Goal: Task Accomplishment & Management: Use online tool/utility

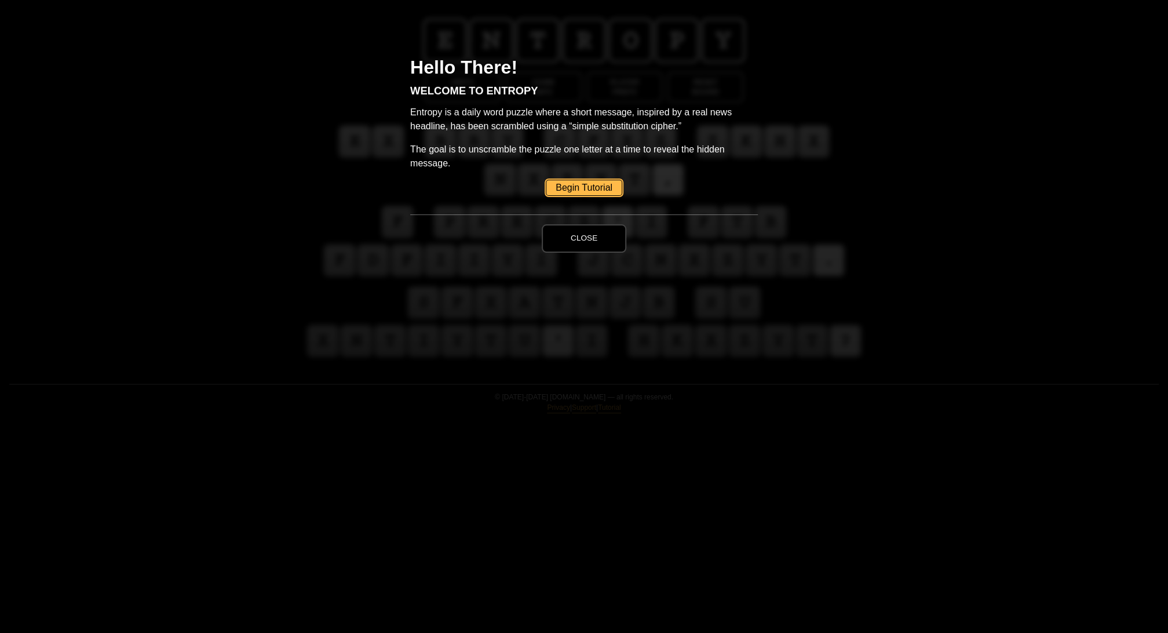
click at [586, 252] on button "Close" at bounding box center [584, 238] width 85 height 28
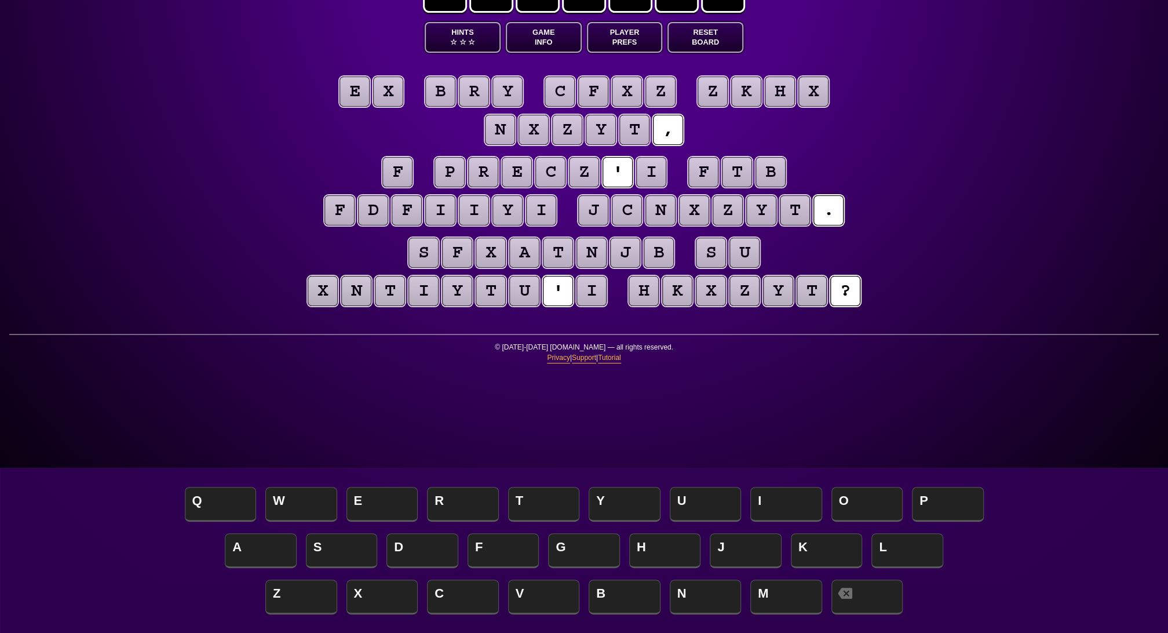
scroll to position [54, 0]
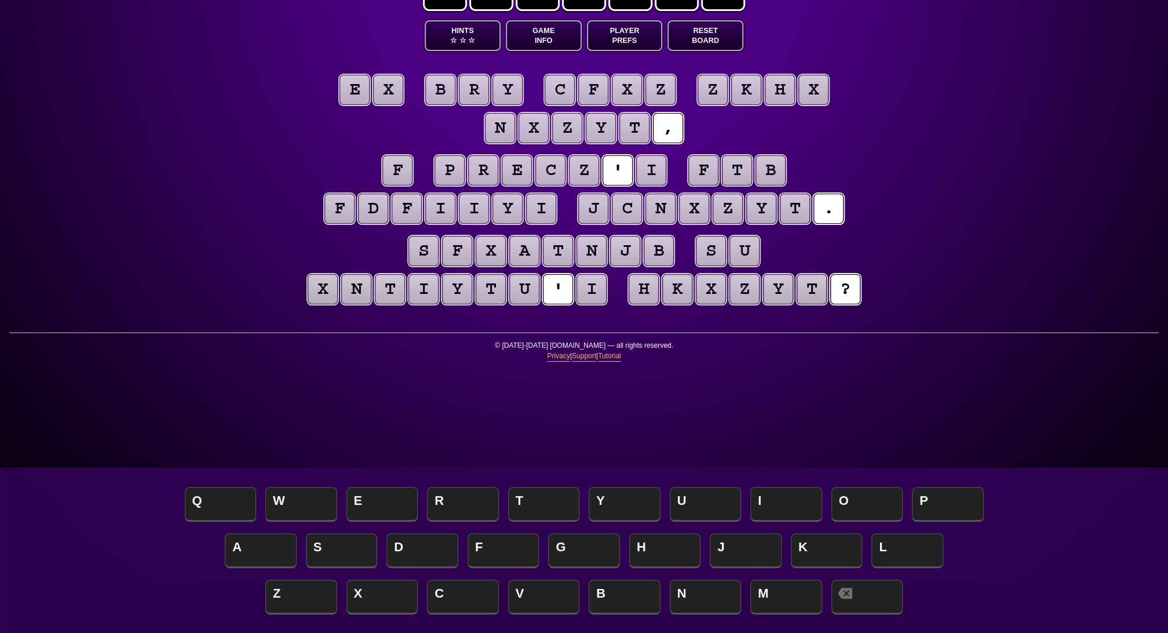
click at [564, 51] on button "Game Info" at bounding box center [544, 35] width 76 height 31
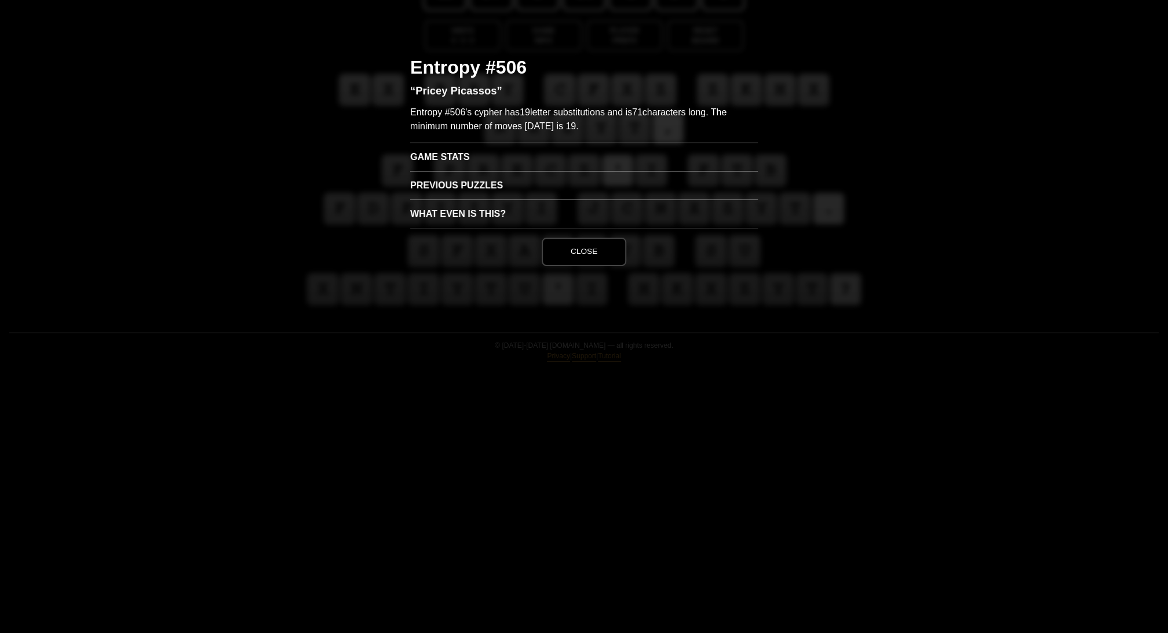
scroll to position [56, 0]
click at [454, 171] on h3 "Game Stats" at bounding box center [584, 157] width 348 height 28
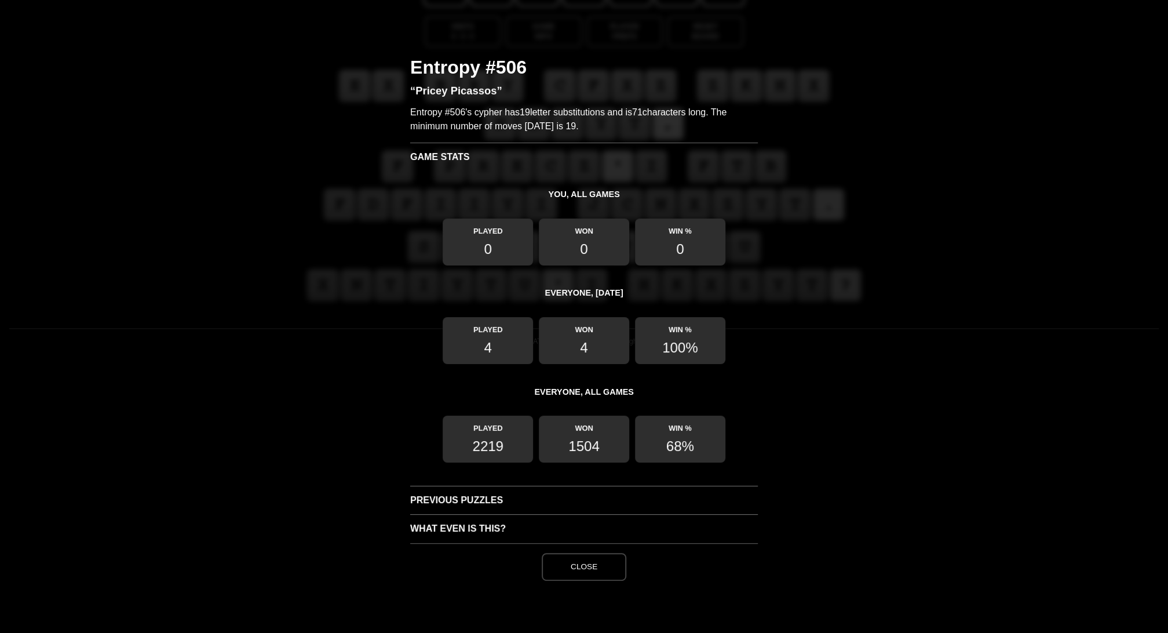
scroll to position [144, 0]
click at [564, 581] on button "Close" at bounding box center [584, 567] width 85 height 28
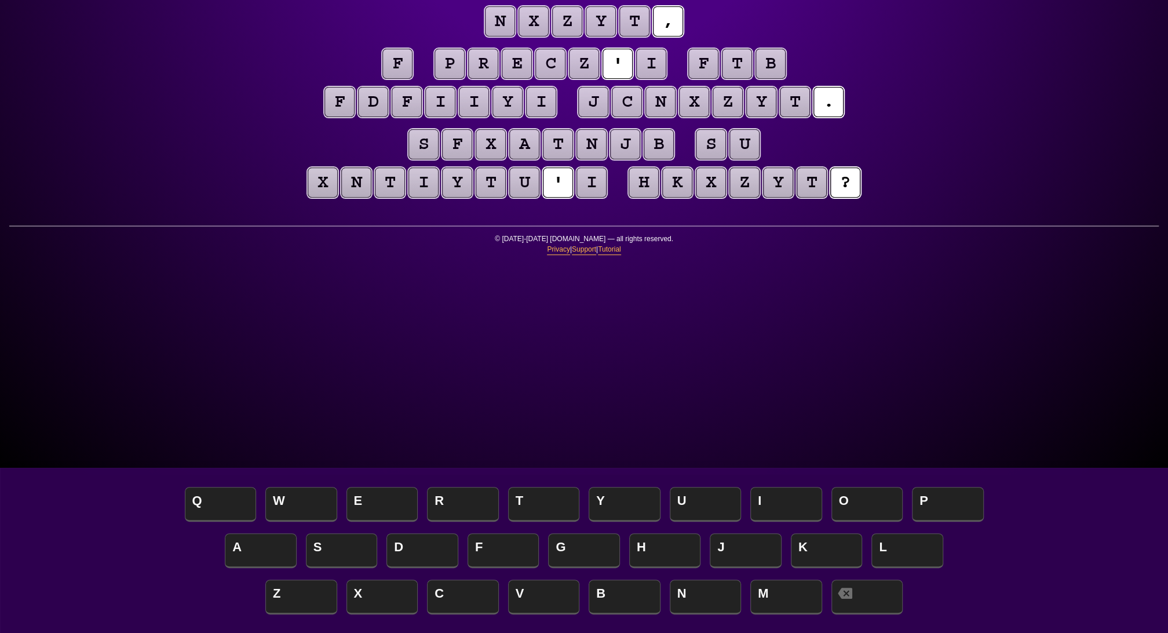
scroll to position [158, 0]
click at [607, 198] on puzzle-tile "i" at bounding box center [591, 182] width 30 height 30
click at [326, 545] on span "S" at bounding box center [342, 551] width 72 height 34
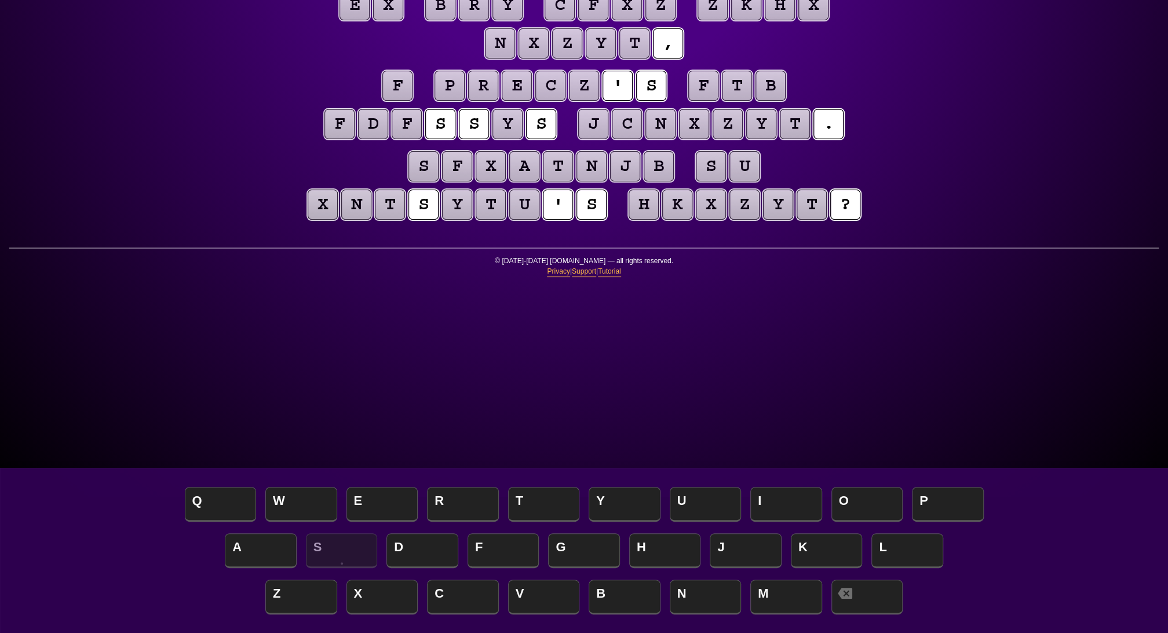
click at [382, 101] on puzzle-tile "f" at bounding box center [397, 86] width 30 height 30
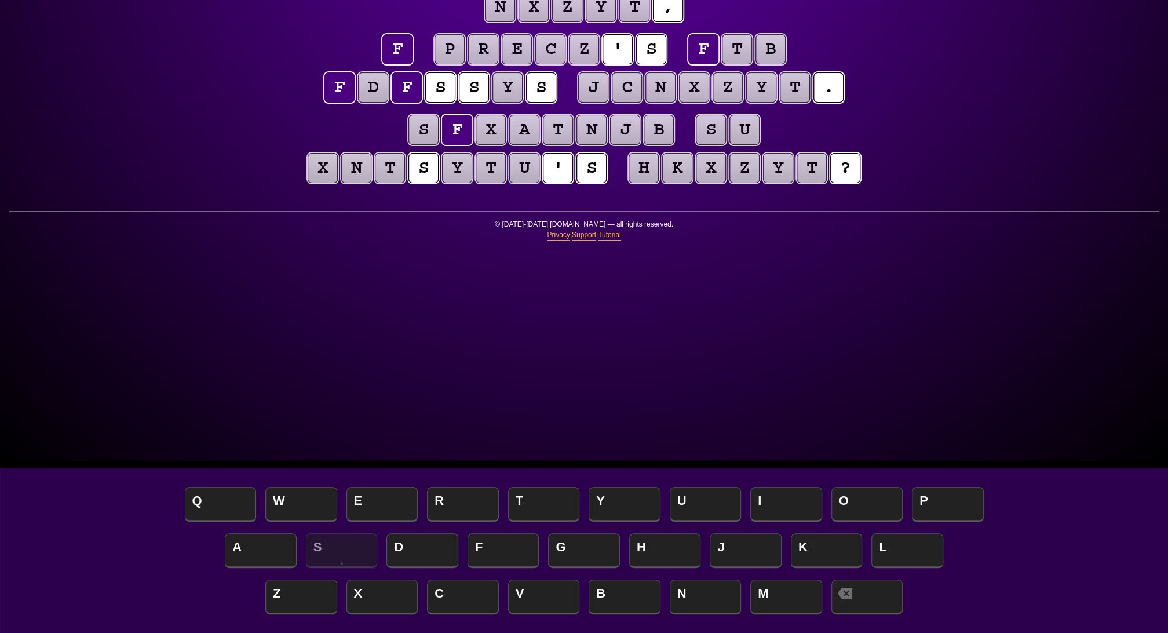
scroll to position [177, 0]
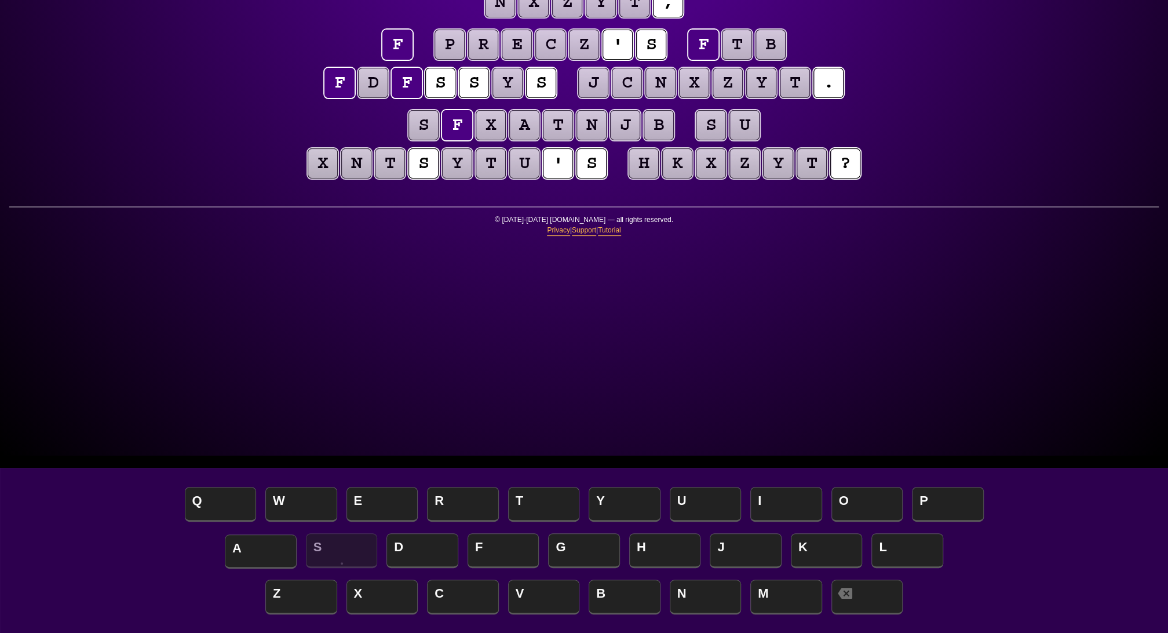
click at [249, 543] on span "A" at bounding box center [261, 551] width 72 height 34
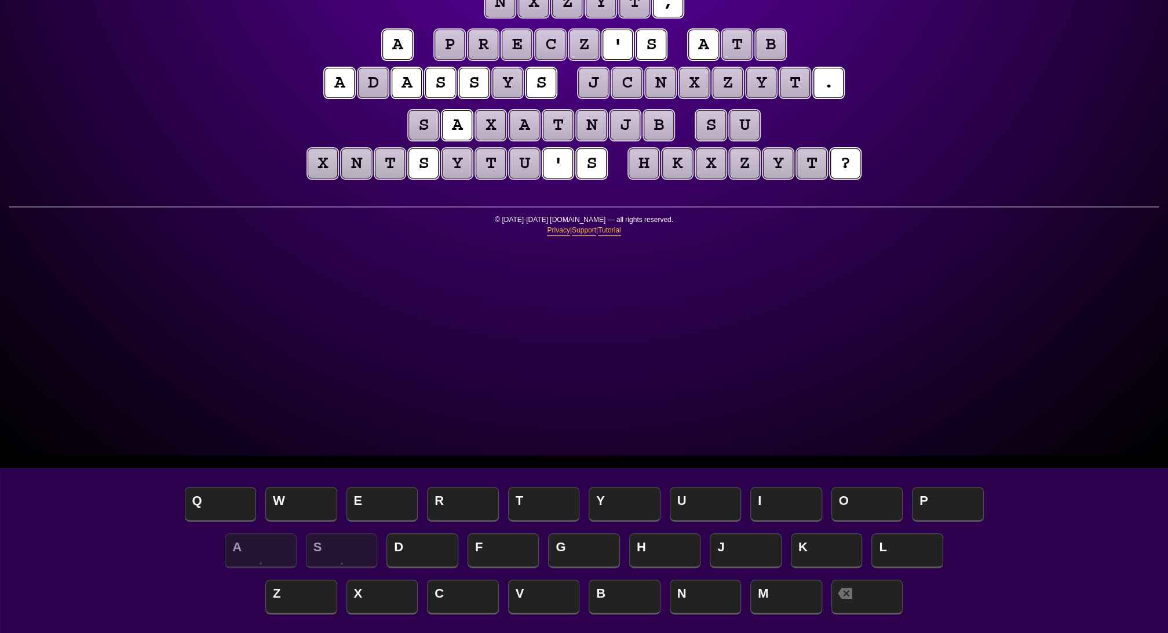
click at [523, 98] on puzzle-tile "y" at bounding box center [507, 83] width 30 height 30
click at [373, 503] on span "E" at bounding box center [382, 505] width 72 height 34
click at [388, 98] on puzzle-tile "d" at bounding box center [373, 83] width 30 height 30
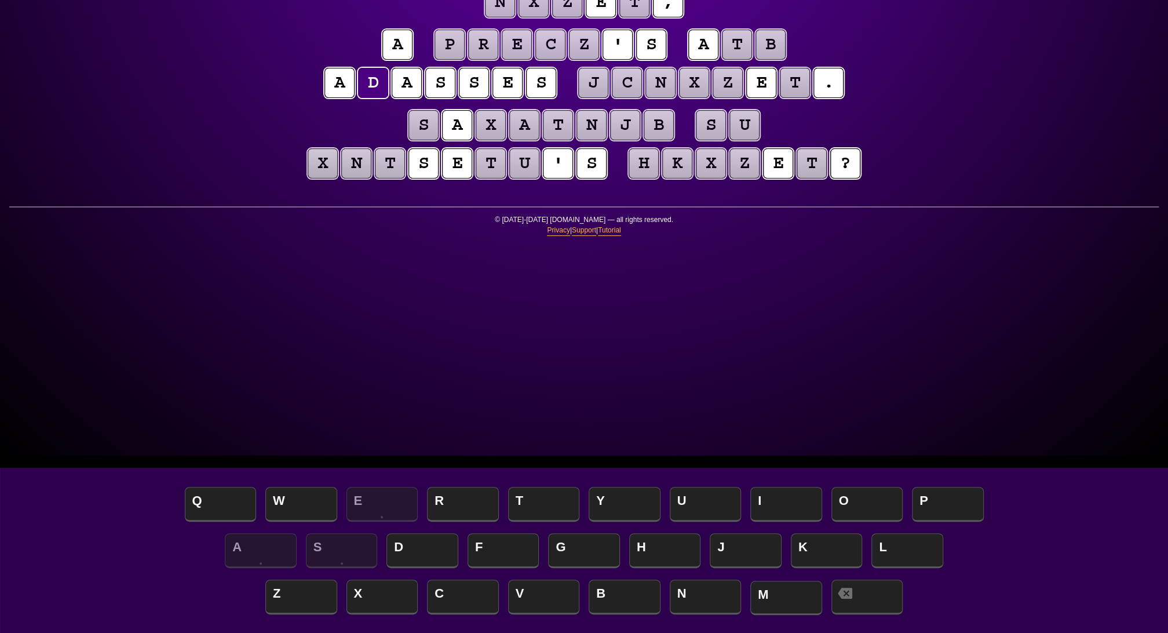
click at [776, 596] on span "M" at bounding box center [786, 598] width 72 height 34
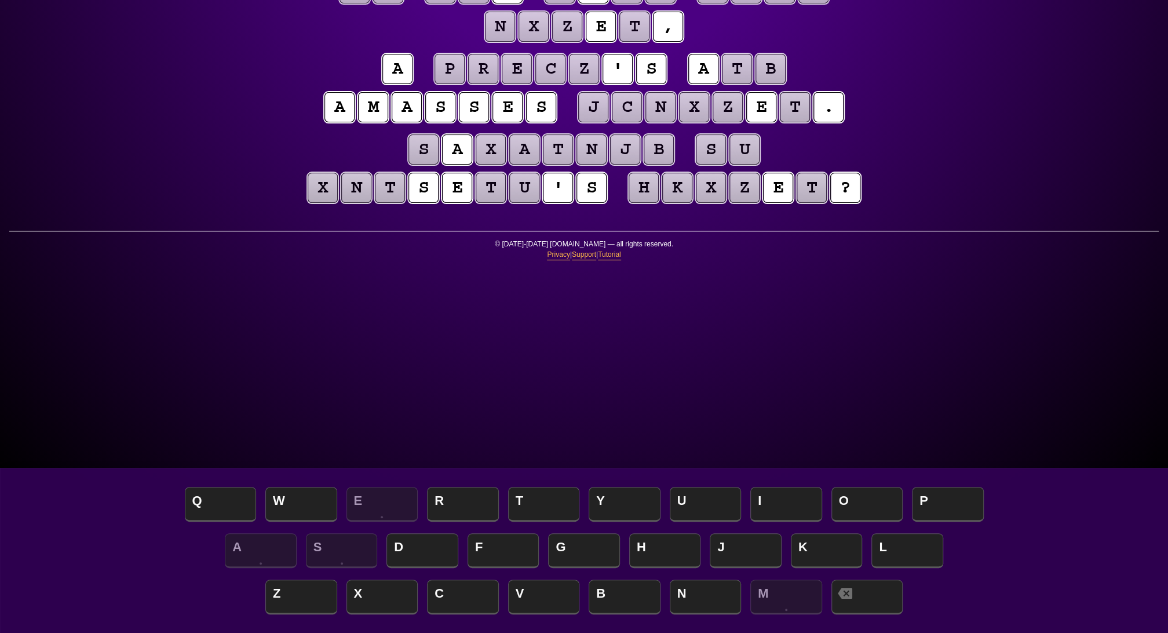
scroll to position [150, 0]
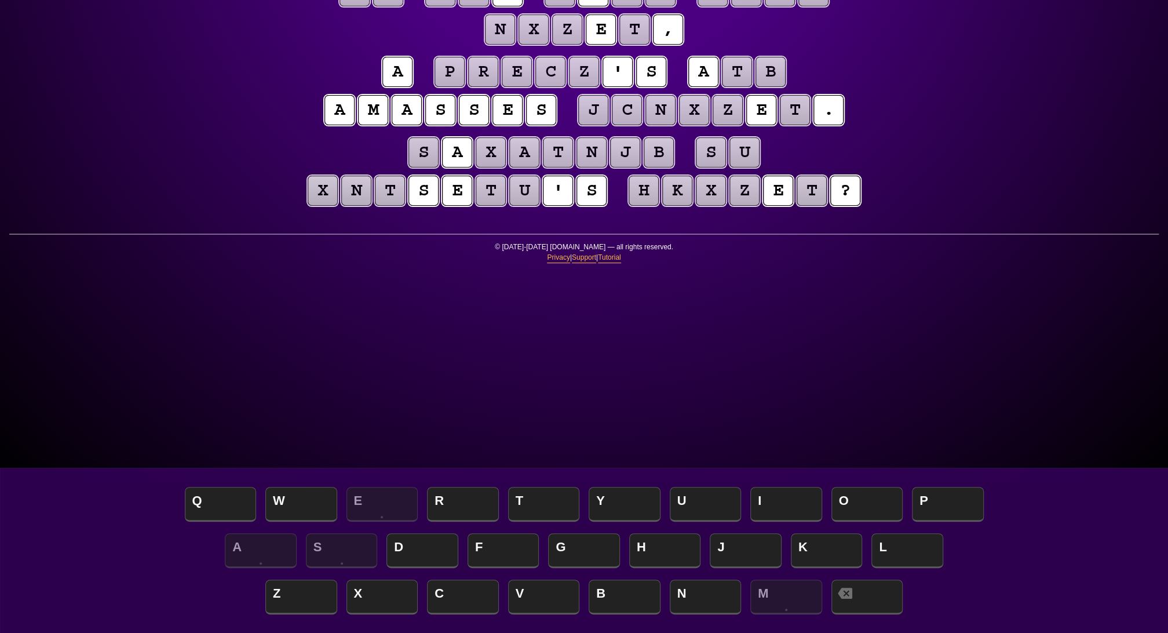
click at [752, 87] on puzzle-tile "t" at bounding box center [737, 72] width 30 height 30
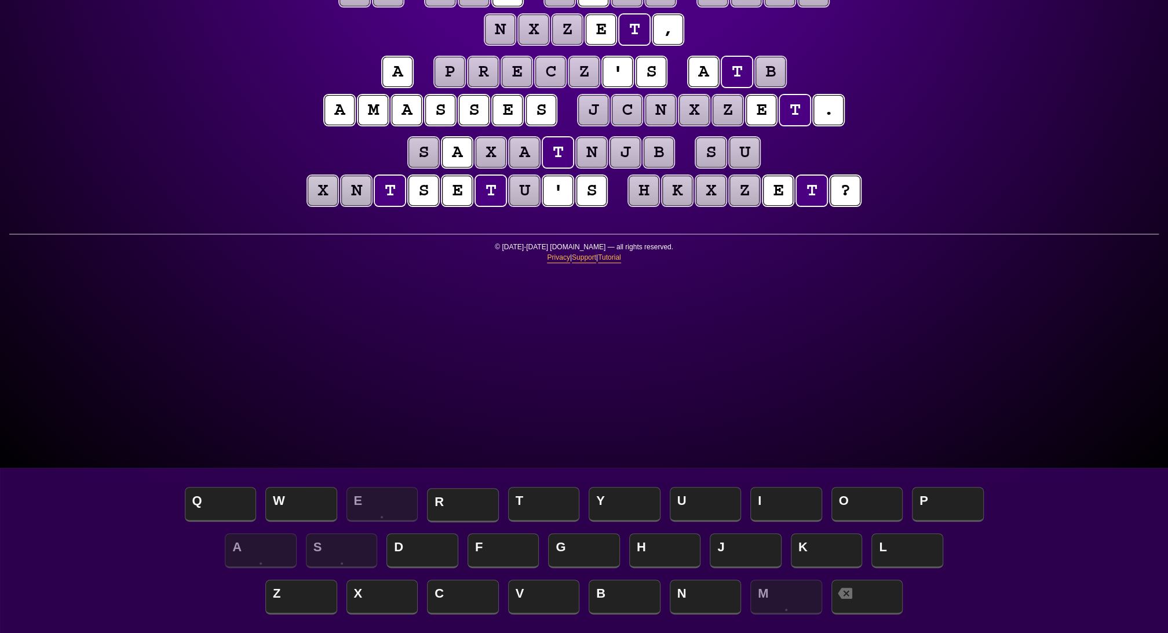
click at [448, 503] on span "R" at bounding box center [463, 505] width 72 height 34
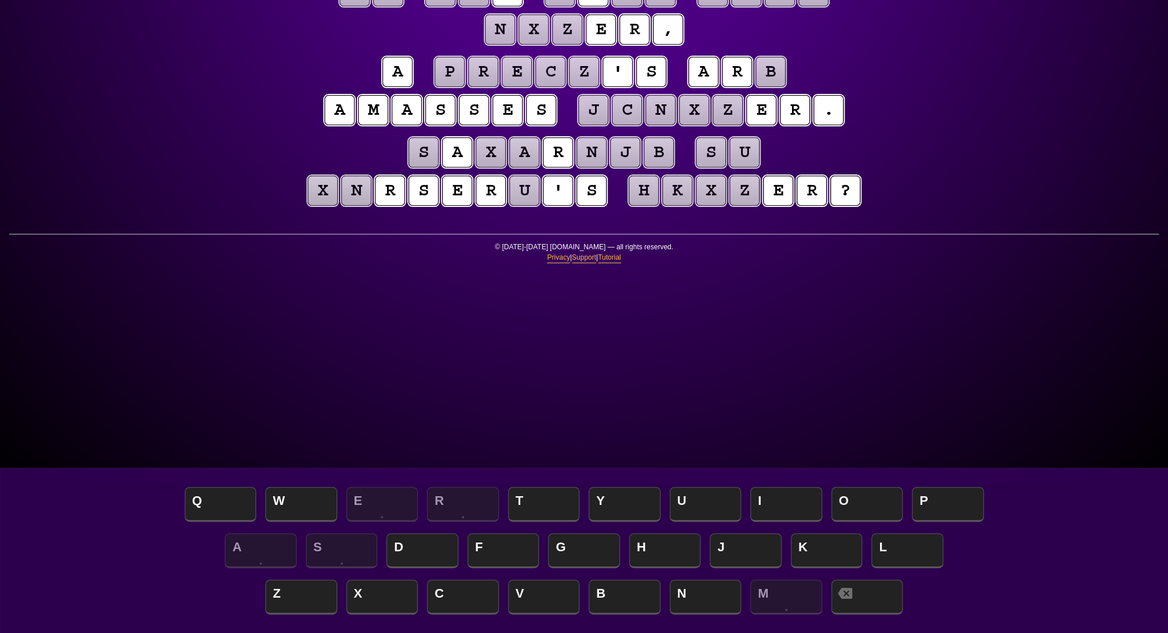
click at [786, 87] on puzzle-tile "b" at bounding box center [771, 72] width 30 height 30
click at [534, 499] on span "T" at bounding box center [544, 505] width 72 height 34
click at [660, 543] on span "H" at bounding box center [665, 551] width 72 height 34
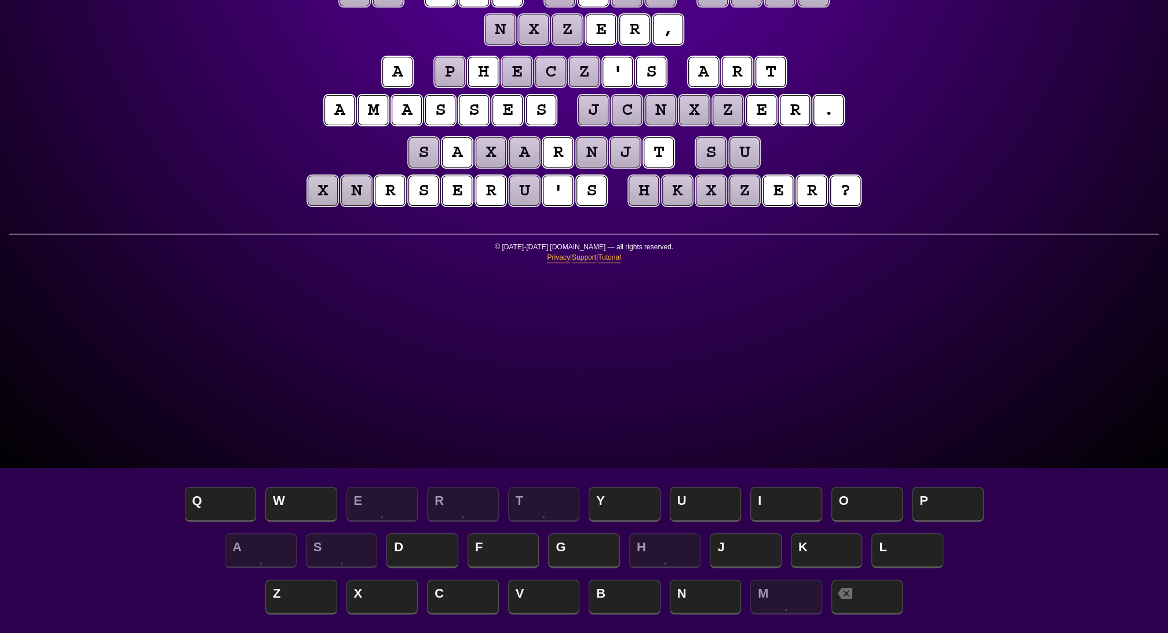
click at [720, 590] on span "N" at bounding box center [706, 598] width 72 height 34
click at [108, 316] on div "e n t r o p y Hints ☆ ☆ ☆ Game Info Player Prefs Reset Board e n t h e c a n z …" at bounding box center [584, 166] width 1168 height 633
click at [371, 206] on puzzle-tile "n" at bounding box center [356, 191] width 30 height 30
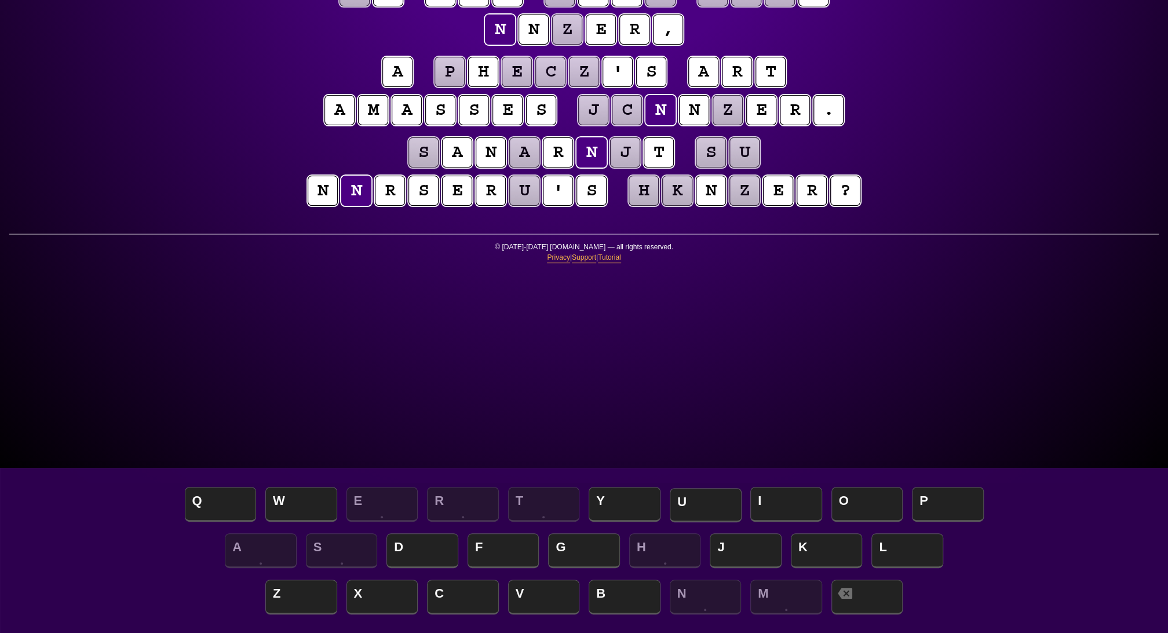
click at [692, 506] on span "U" at bounding box center [706, 505] width 72 height 34
click at [539, 206] on puzzle-tile "u" at bounding box center [524, 191] width 30 height 30
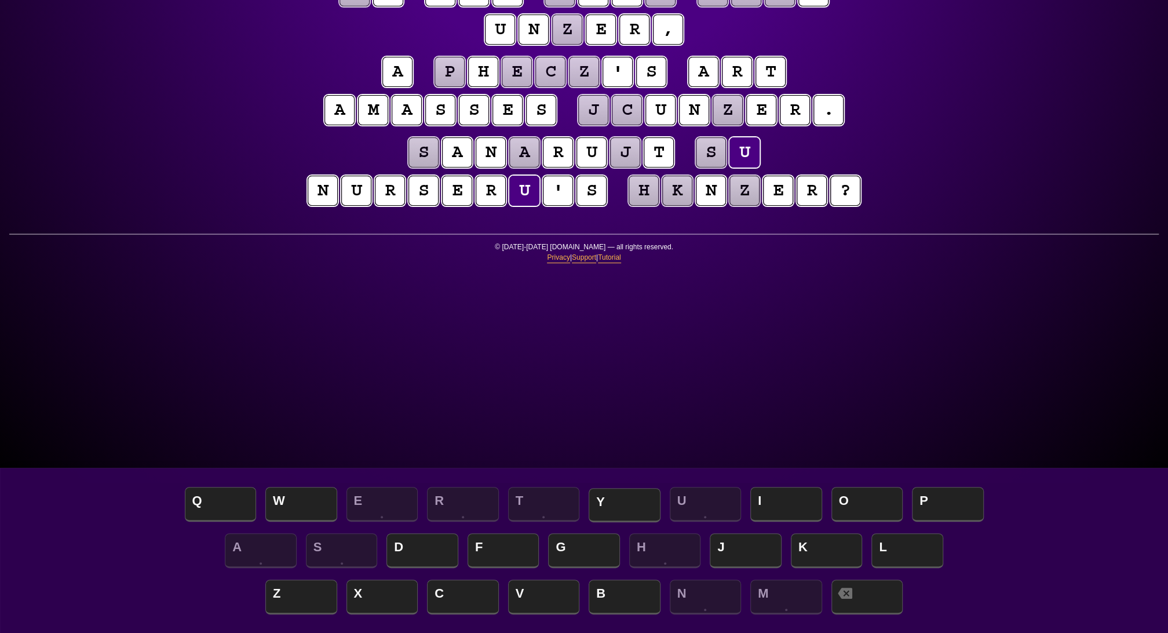
click at [601, 497] on span "Y" at bounding box center [625, 505] width 72 height 34
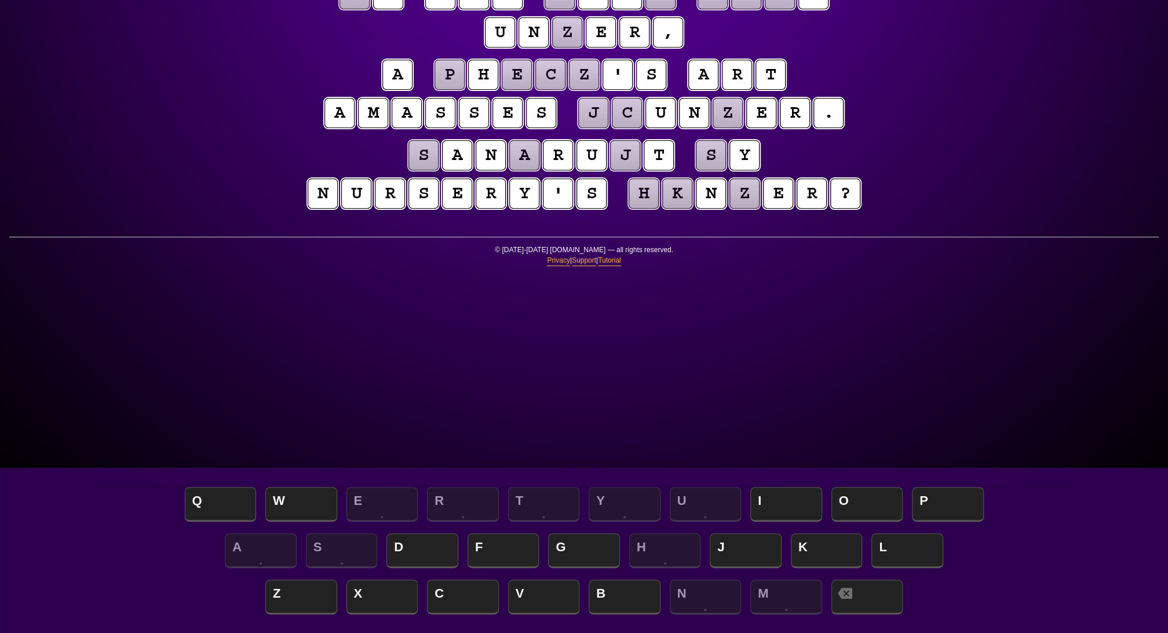
scroll to position [147, 0]
click at [713, 128] on puzzle-tile "z" at bounding box center [728, 113] width 30 height 30
click at [444, 541] on span "D" at bounding box center [422, 551] width 72 height 34
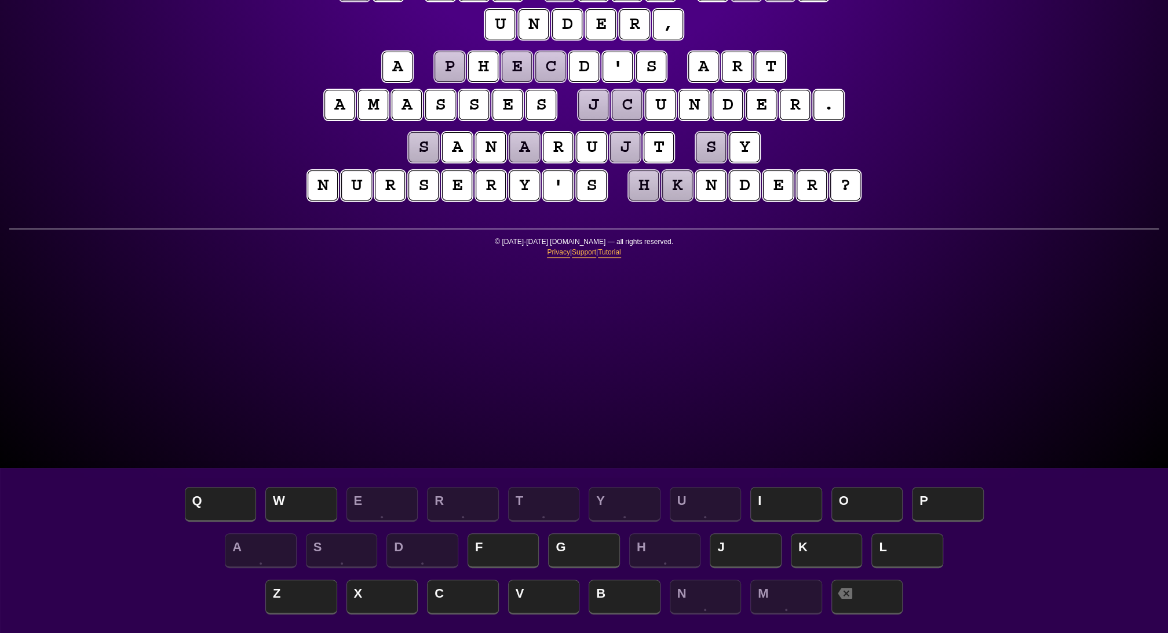
scroll to position [157, 0]
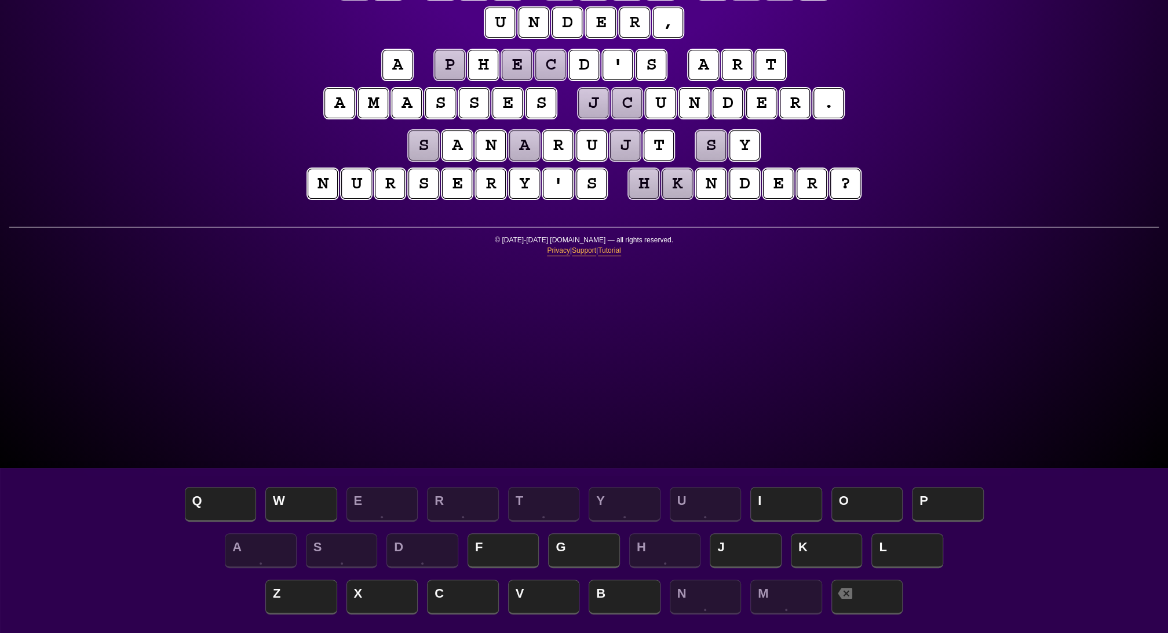
click at [888, 498] on span "O" at bounding box center [867, 505] width 72 height 34
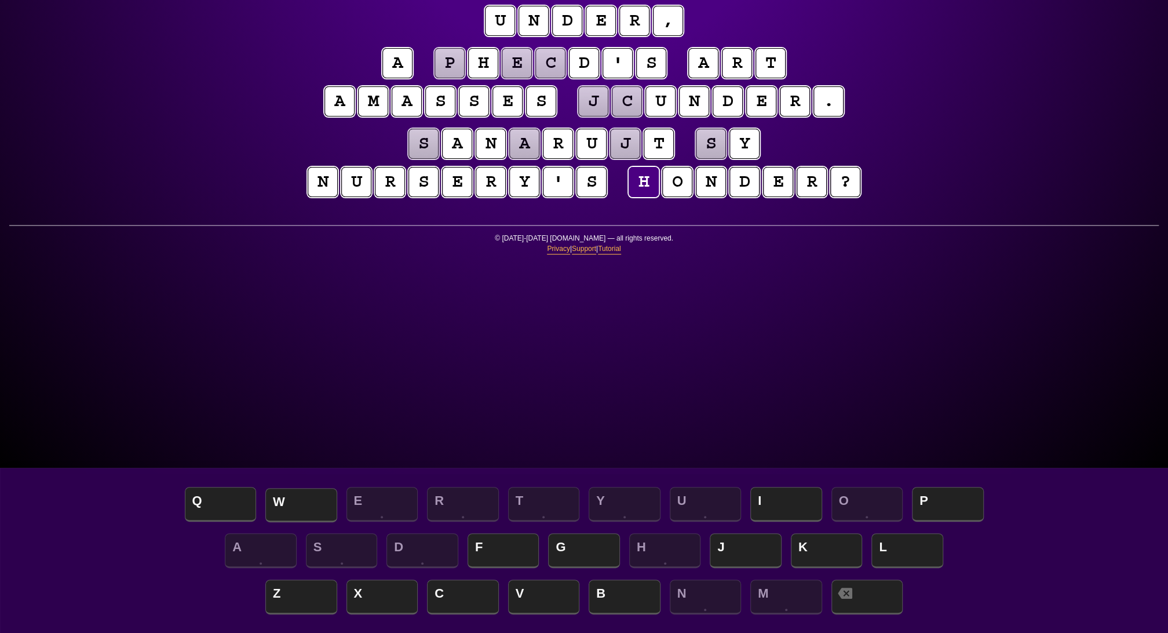
click at [322, 498] on span "W" at bounding box center [301, 505] width 72 height 34
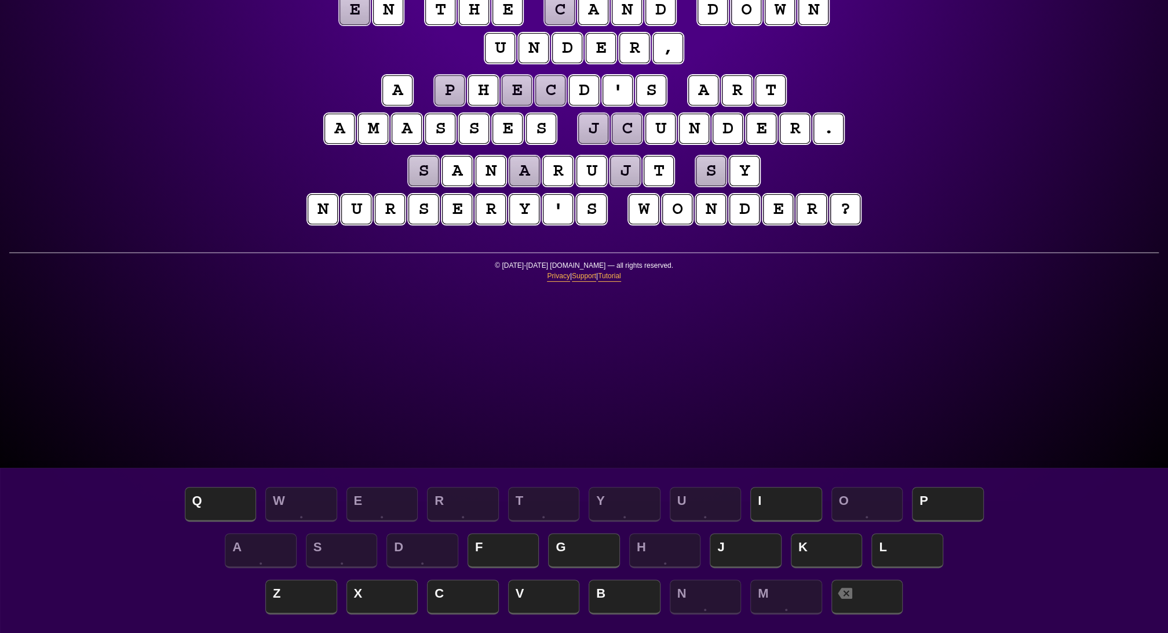
scroll to position [124, 0]
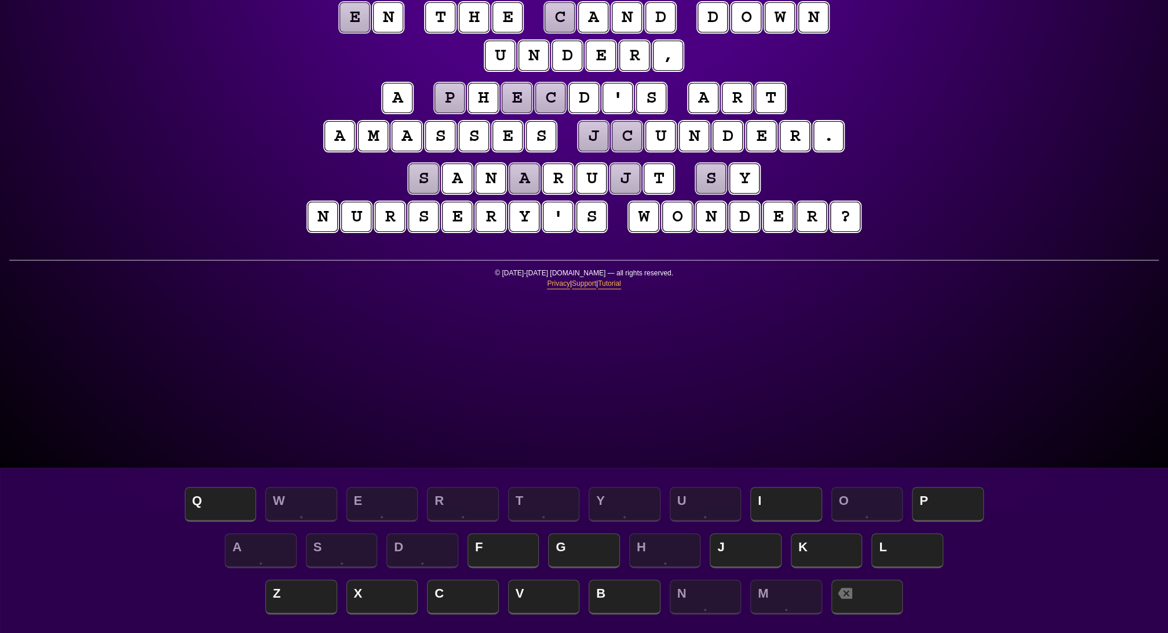
click at [370, 32] on puzzle-tile "e" at bounding box center [355, 17] width 30 height 30
click at [800, 498] on span "I" at bounding box center [786, 505] width 72 height 34
click at [575, 32] on puzzle-tile "c" at bounding box center [560, 17] width 30 height 30
click at [895, 558] on span "L" at bounding box center [907, 551] width 72 height 34
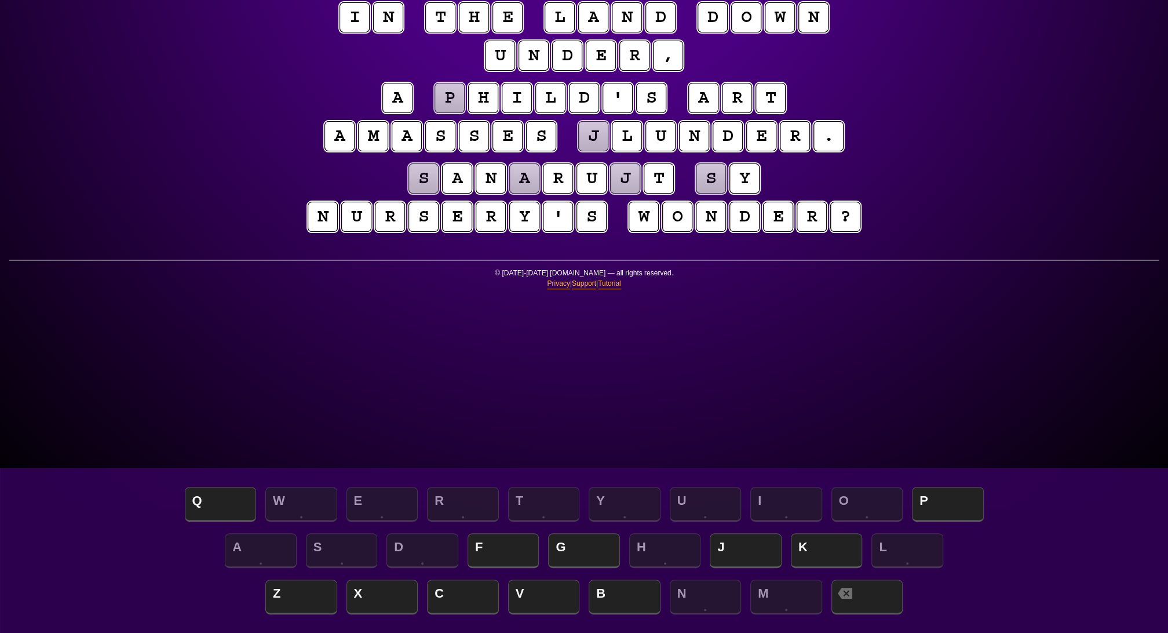
click at [435, 113] on puzzle-tile "p" at bounding box center [450, 98] width 30 height 30
click at [470, 603] on span "C" at bounding box center [463, 598] width 72 height 34
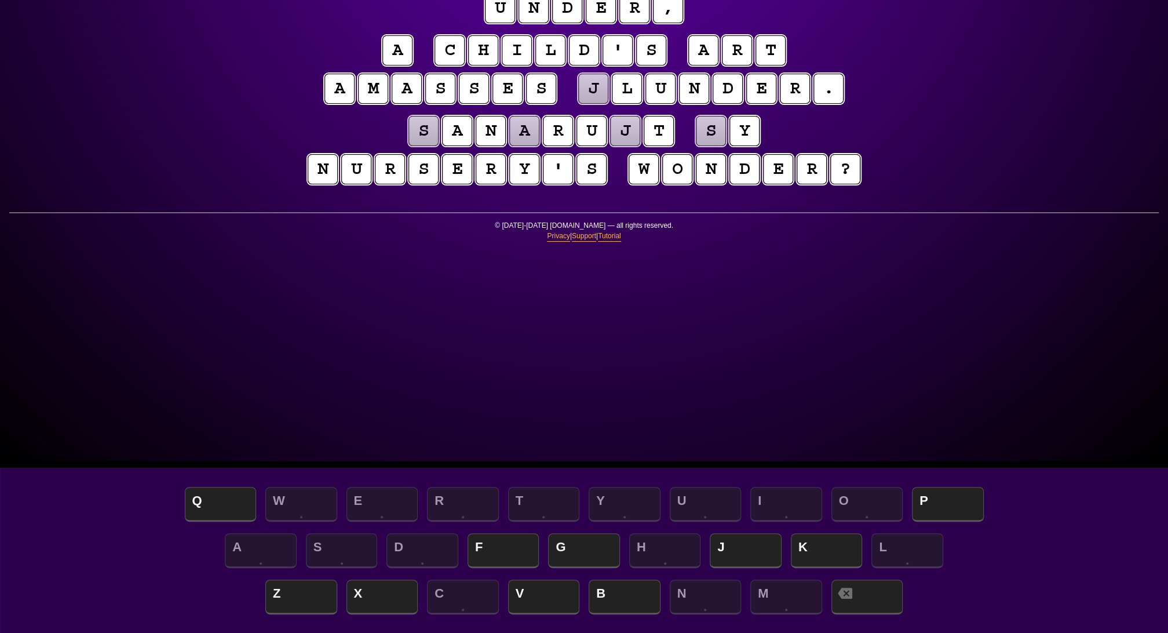
scroll to position [187, 0]
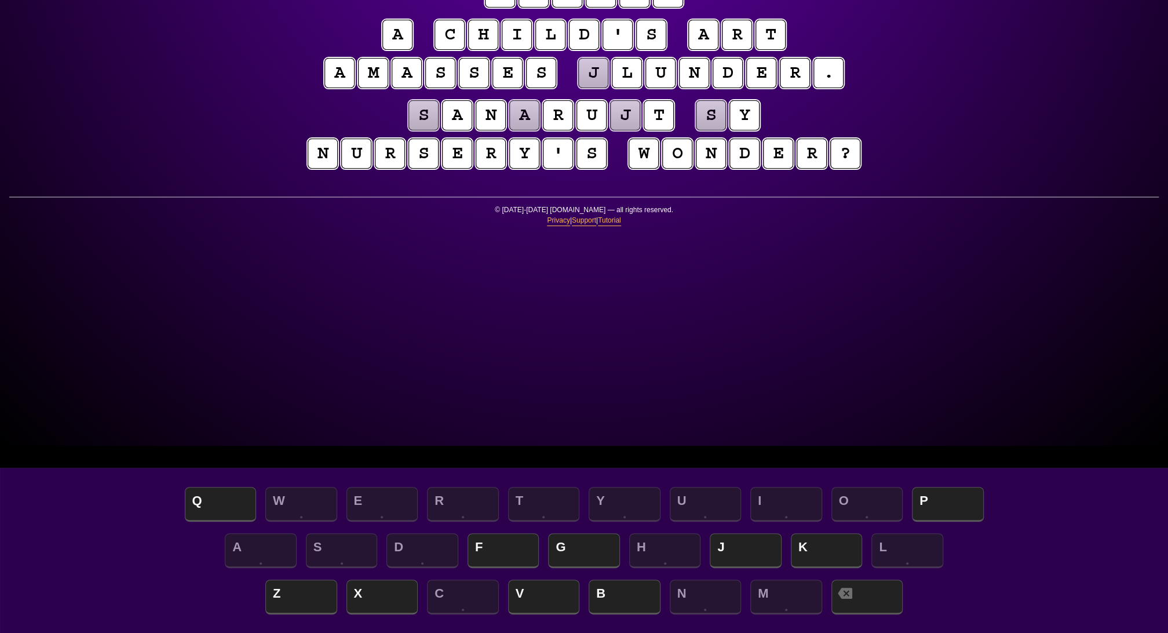
click at [726, 130] on puzzle-tile "s" at bounding box center [711, 115] width 30 height 30
drag, startPoint x: 625, startPoint y: 590, endPoint x: 628, endPoint y: 578, distance: 12.7
click at [624, 589] on span "B" at bounding box center [625, 596] width 72 height 35
click at [509, 130] on puzzle-tile "a" at bounding box center [524, 115] width 30 height 30
click at [812, 537] on span "K" at bounding box center [827, 551] width 72 height 34
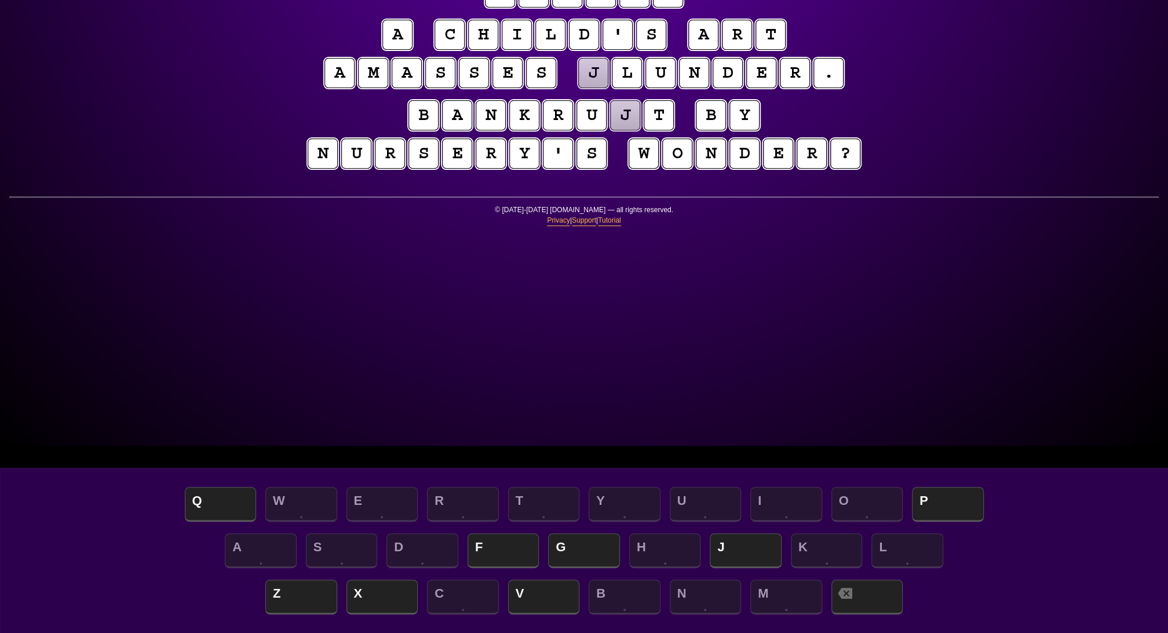
click at [637, 130] on puzzle-tile "j" at bounding box center [625, 115] width 30 height 30
click at [940, 494] on span "P" at bounding box center [948, 505] width 72 height 34
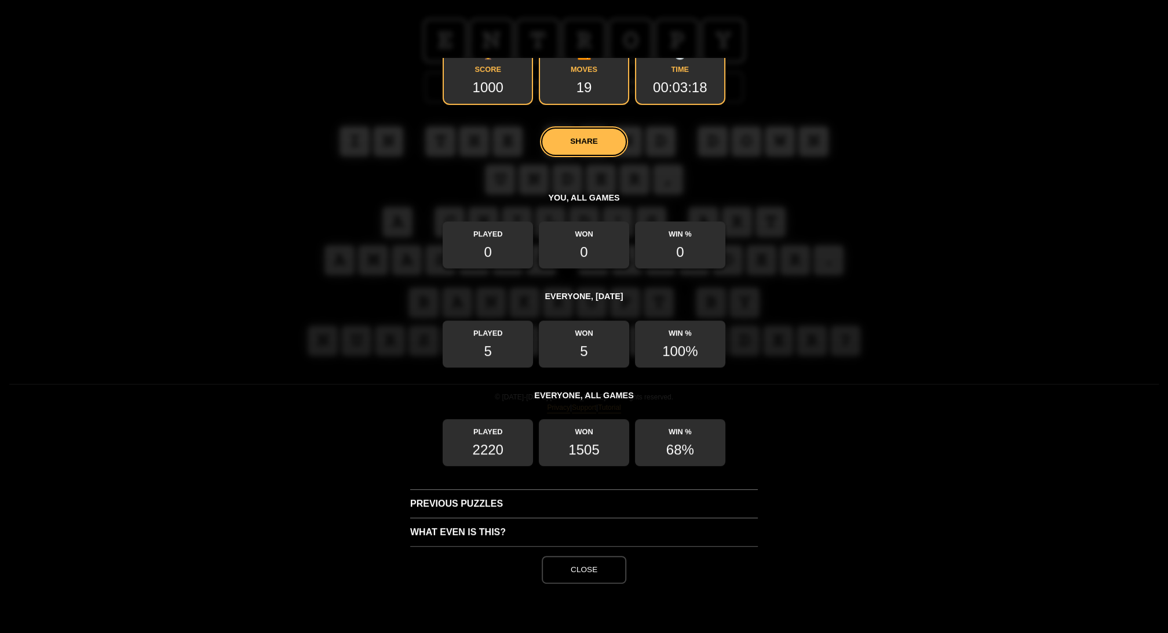
scroll to position [375, 0]
